Goal: Task Accomplishment & Management: Use online tool/utility

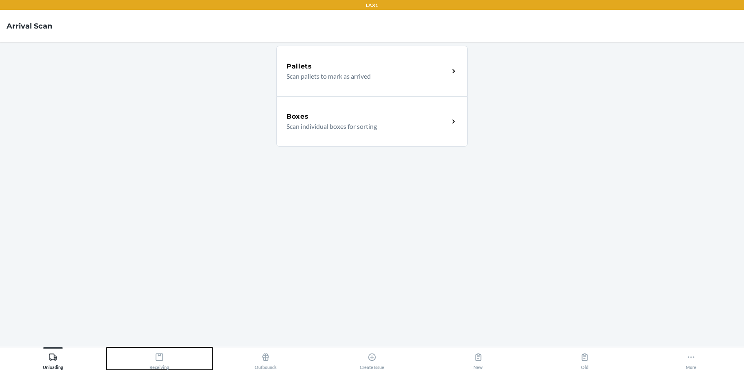
click at [160, 359] on icon at bounding box center [159, 356] width 9 height 9
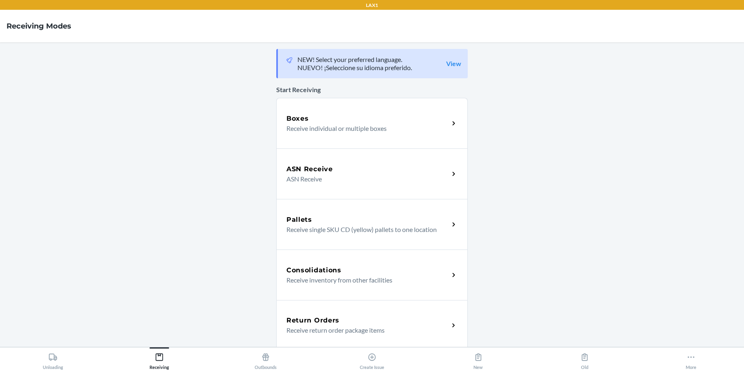
click at [362, 126] on p "Receive individual or multiple boxes" at bounding box center [364, 128] width 156 height 10
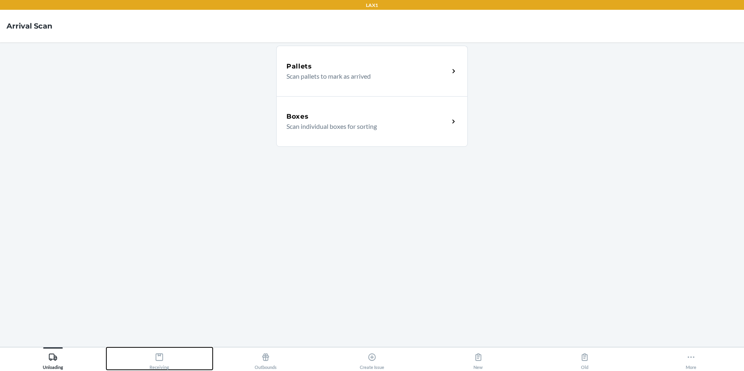
click at [158, 358] on icon at bounding box center [159, 356] width 9 height 9
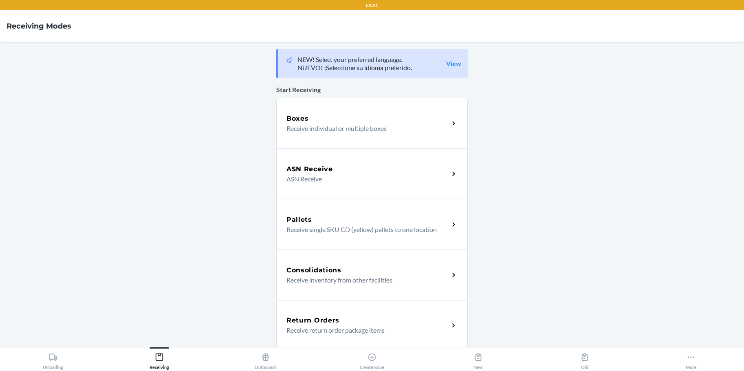
click at [394, 128] on p "Receive individual or multiple boxes" at bounding box center [364, 128] width 156 height 10
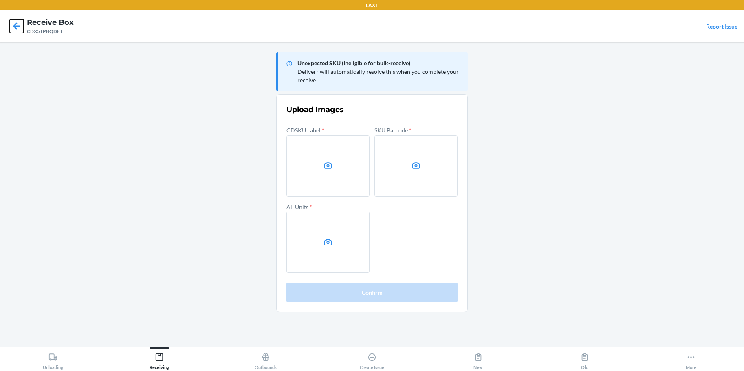
click at [16, 26] on icon at bounding box center [16, 25] width 7 height 7
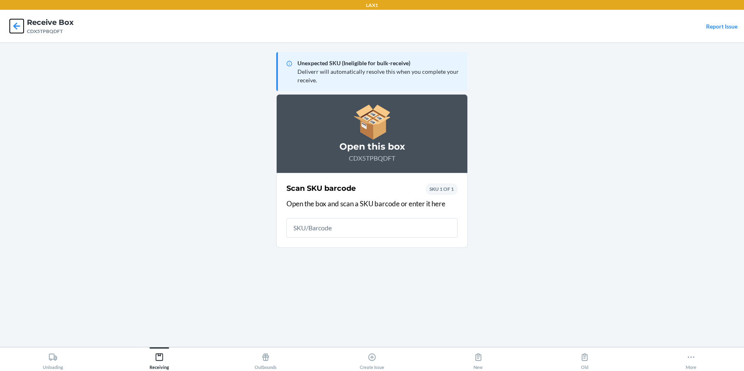
click at [16, 26] on icon at bounding box center [16, 25] width 7 height 7
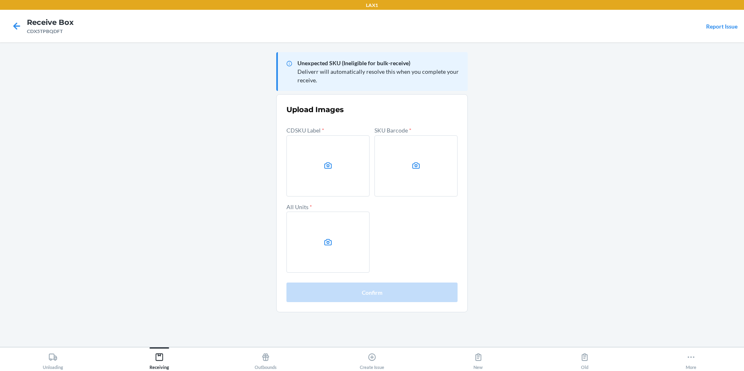
click at [670, 225] on main "Unexpected SKU (Ineligible for bulk-receive) Deliverr will automatically resolv…" at bounding box center [372, 194] width 744 height 304
click at [346, 168] on label at bounding box center [327, 165] width 83 height 61
click at [0, 0] on input "file" at bounding box center [0, 0] width 0 height 0
click at [665, 176] on main "Unexpected SKU (Ineligible for bulk-receive) Deliverr will automatically resolv…" at bounding box center [372, 194] width 744 height 304
click at [312, 154] on label at bounding box center [327, 165] width 83 height 61
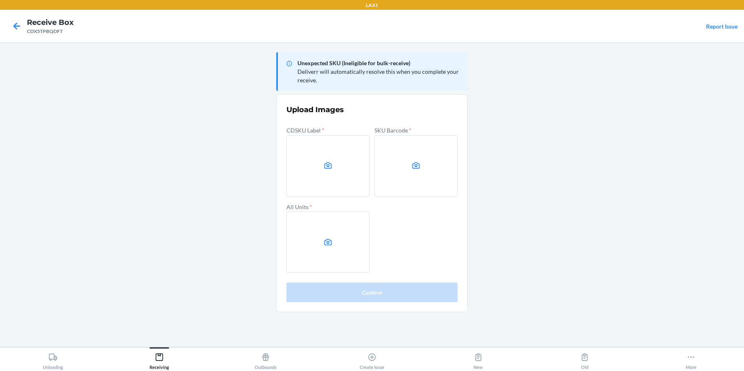
click at [0, 0] on input "file" at bounding box center [0, 0] width 0 height 0
click at [323, 163] on label at bounding box center [327, 165] width 83 height 61
click at [0, 0] on input "file" at bounding box center [0, 0] width 0 height 0
click at [337, 163] on label at bounding box center [327, 165] width 83 height 61
click at [0, 0] on input "file" at bounding box center [0, 0] width 0 height 0
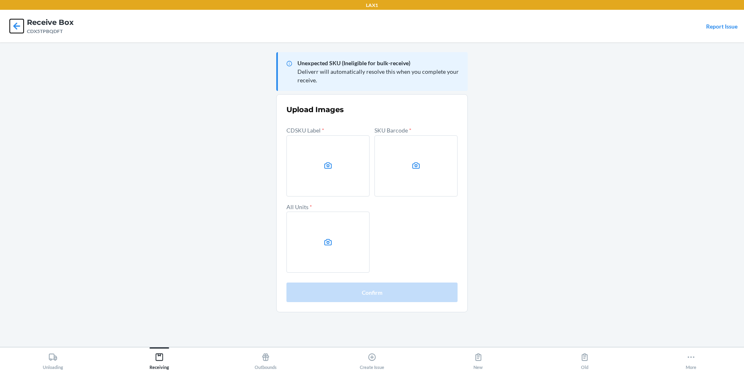
click at [21, 30] on icon at bounding box center [17, 26] width 14 height 14
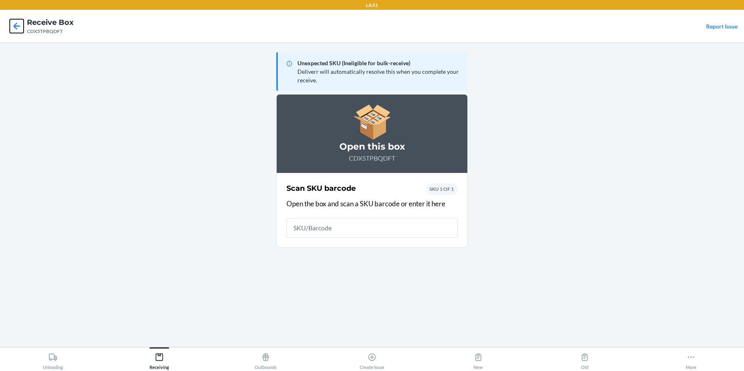
click at [21, 30] on icon at bounding box center [17, 26] width 14 height 14
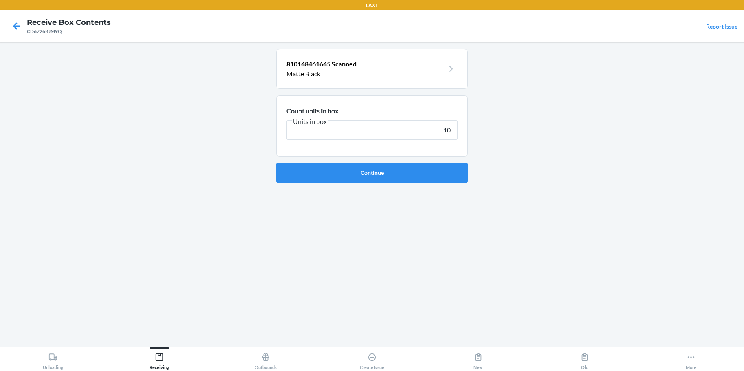
type input "100"
click button "Continue" at bounding box center [372, 173] width 192 height 20
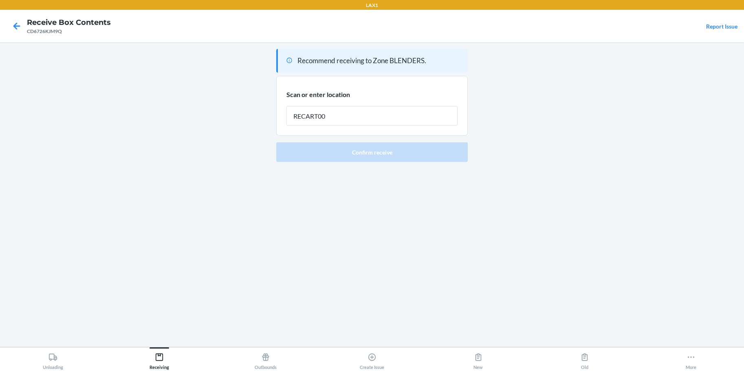
type input "RECART001"
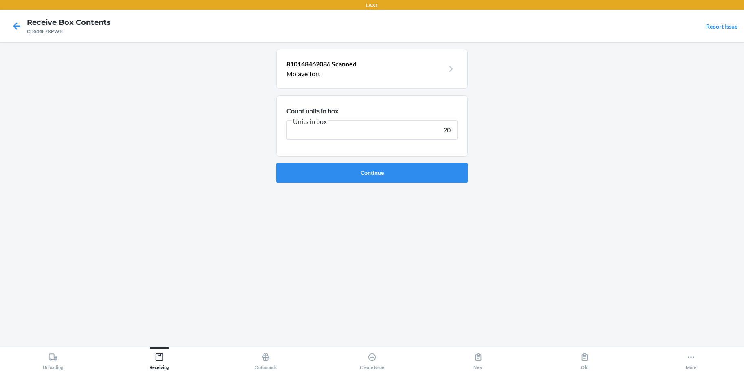
type input "200"
click button "Continue" at bounding box center [372, 173] width 192 height 20
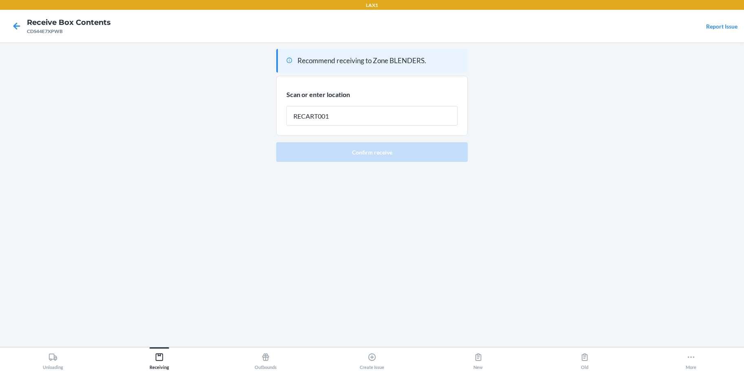
type input "RECART001"
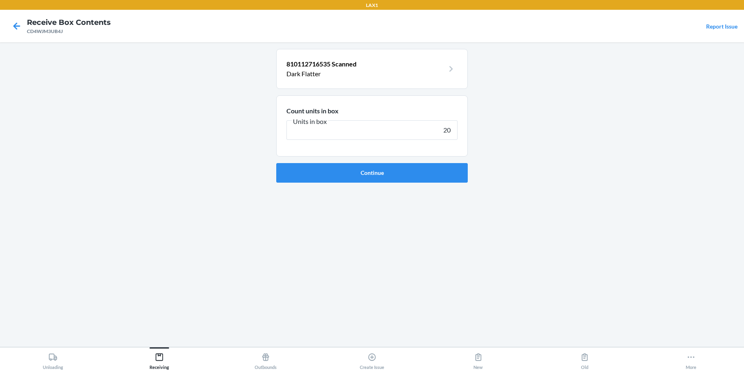
type input "200"
click button "Continue" at bounding box center [372, 173] width 192 height 20
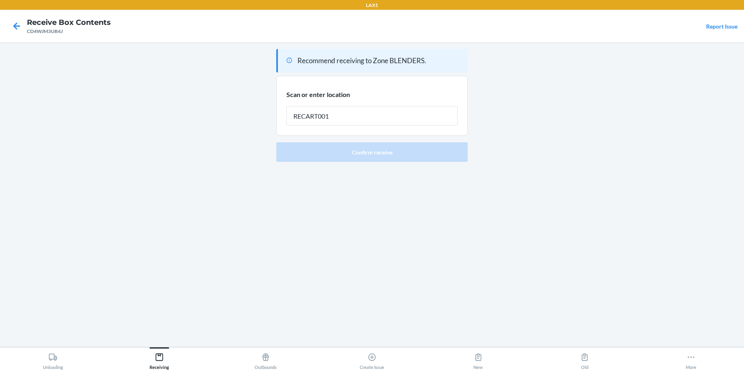
type input "RECART001"
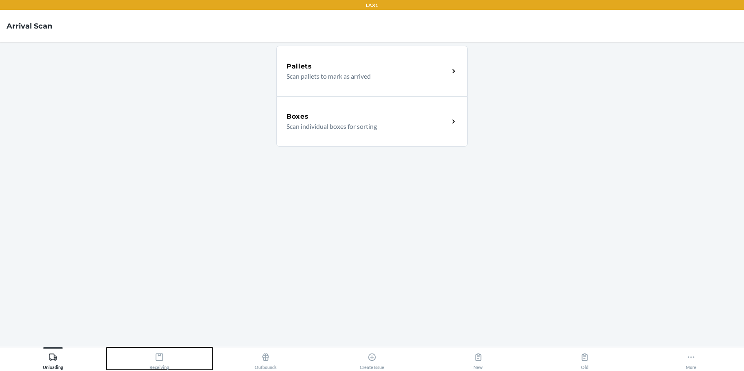
click at [156, 359] on icon at bounding box center [159, 356] width 9 height 9
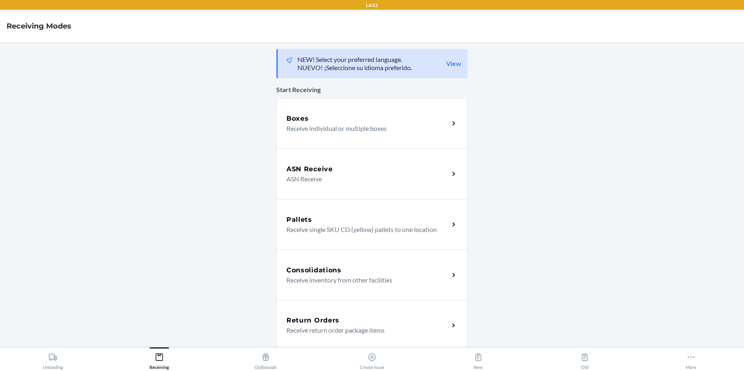
click at [355, 121] on div "Boxes" at bounding box center [367, 119] width 163 height 10
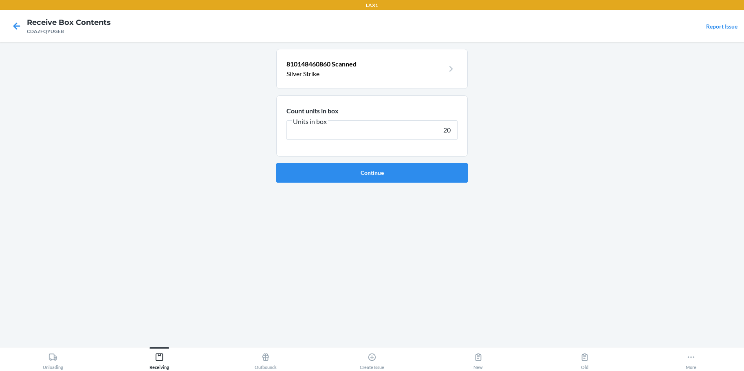
type input "200"
click button "Continue" at bounding box center [372, 173] width 192 height 20
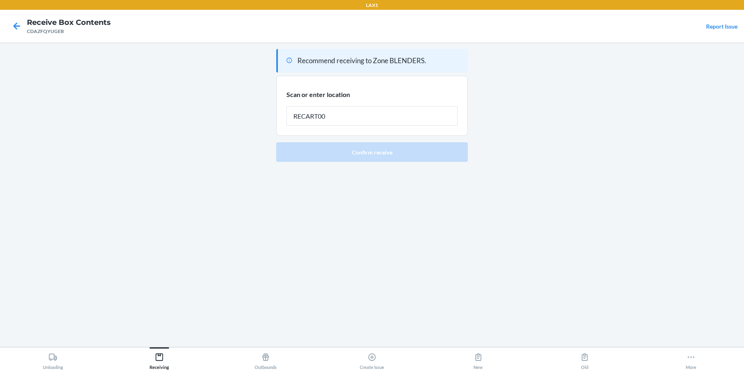
type input "RECART001"
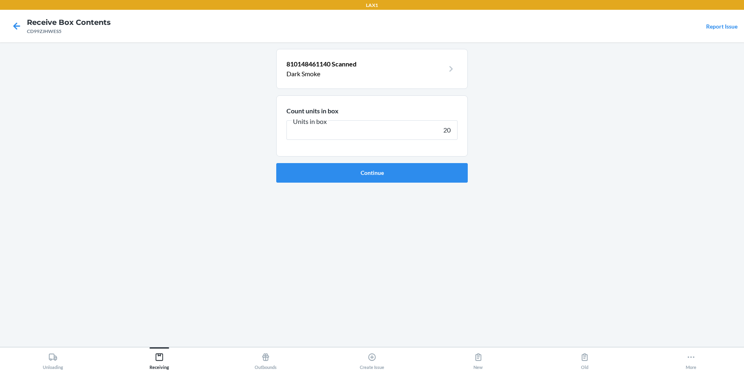
type input "200"
click button "Continue" at bounding box center [372, 173] width 192 height 20
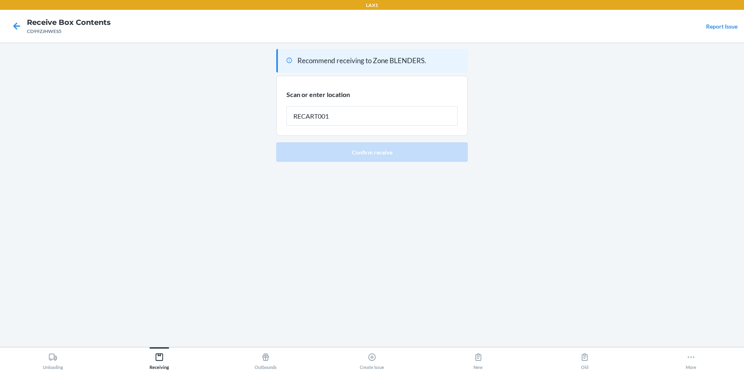
type input "RECART001"
